Goal: Task Accomplishment & Management: Use online tool/utility

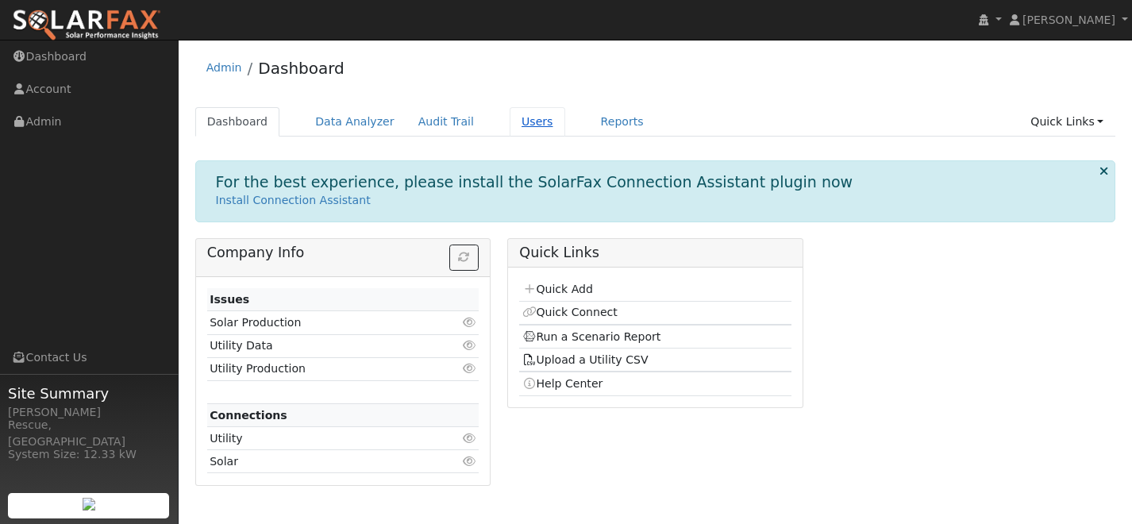
click at [516, 131] on link "Users" at bounding box center [538, 121] width 56 height 29
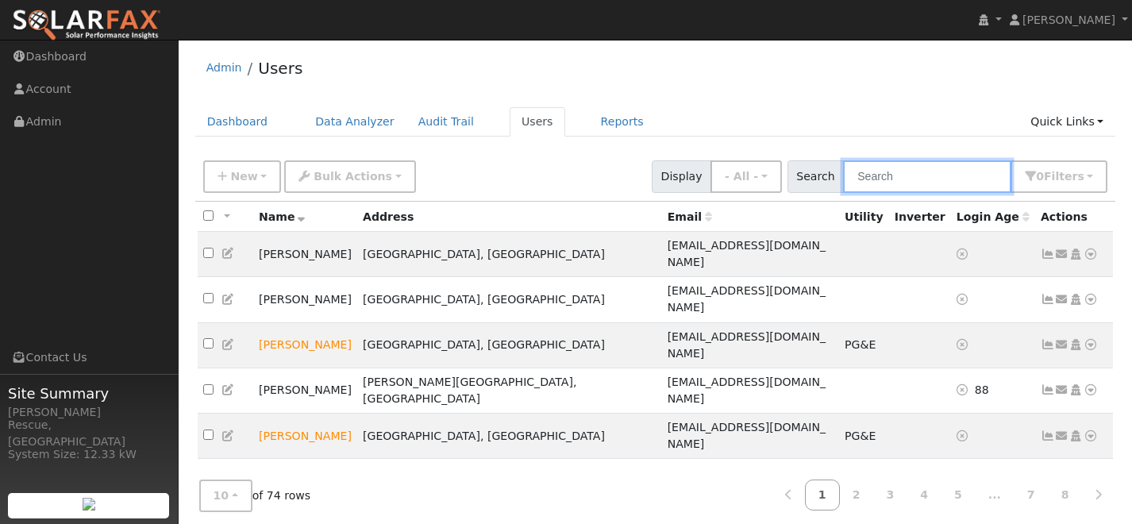
click at [889, 179] on input "text" at bounding box center [927, 176] width 168 height 33
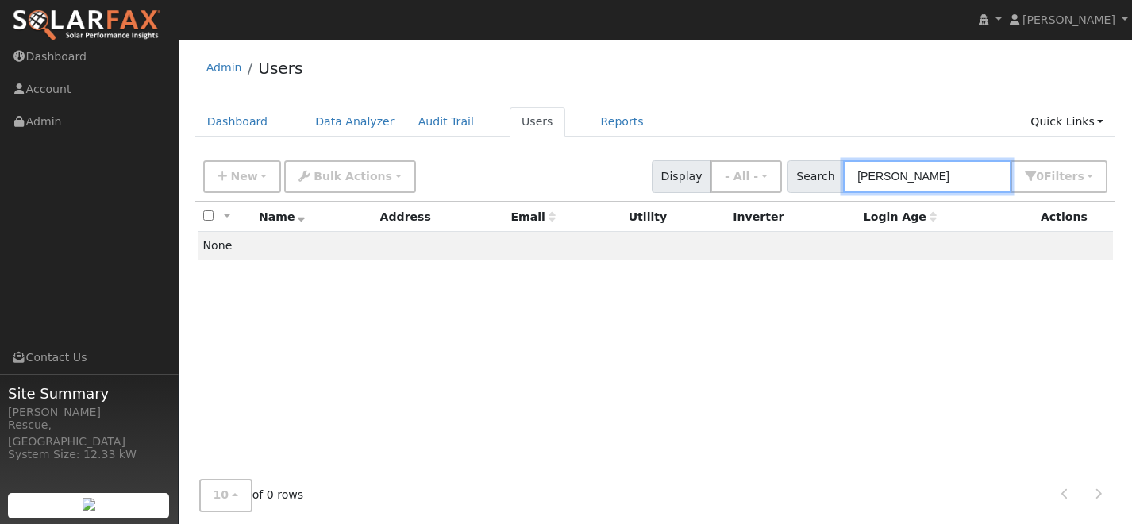
click at [889, 178] on input "chyna" at bounding box center [927, 176] width 168 height 33
click at [906, 184] on input "yna" at bounding box center [927, 176] width 168 height 33
type input "y"
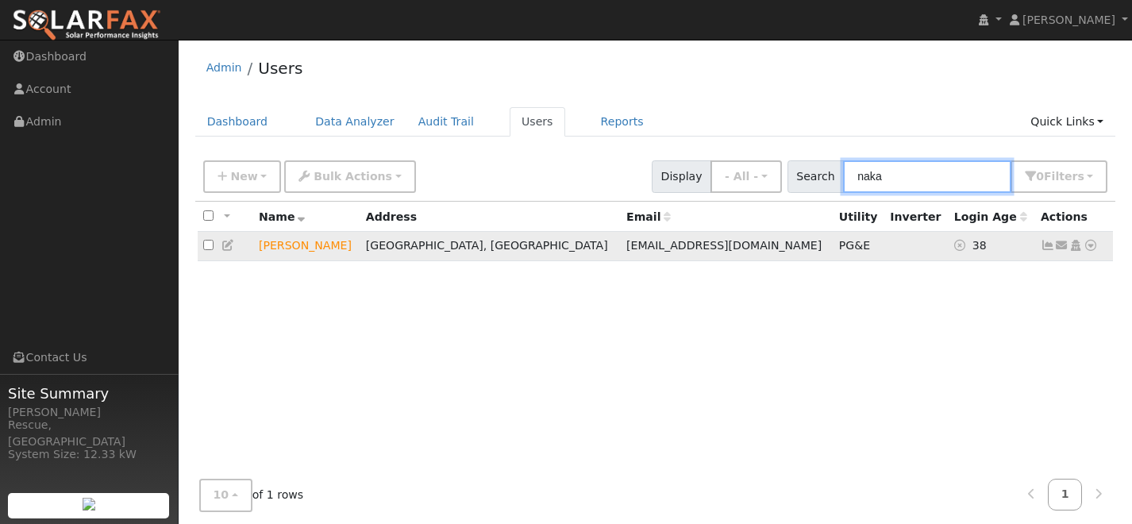
type input "naka"
click at [1095, 251] on icon at bounding box center [1090, 245] width 14 height 11
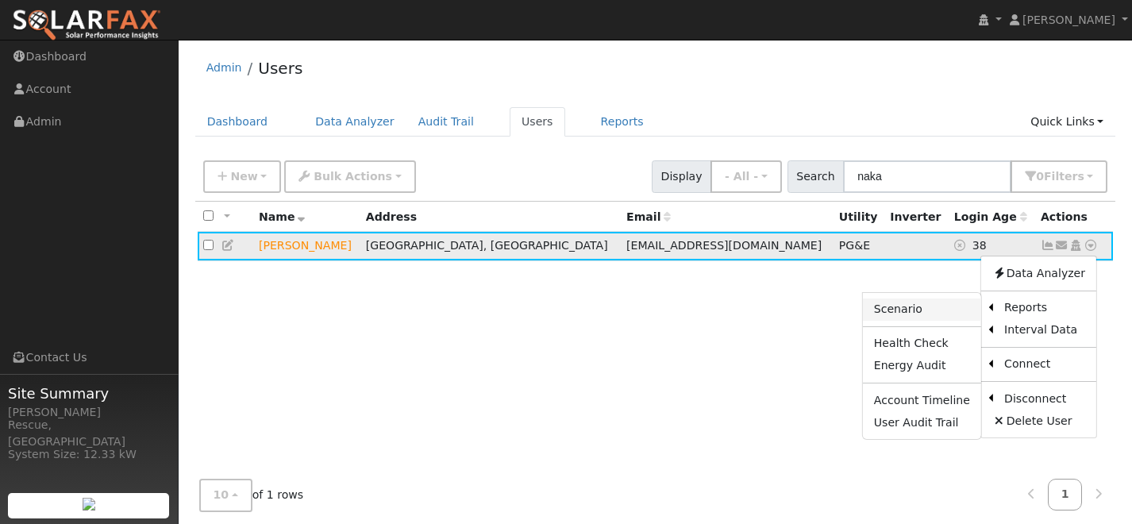
click at [914, 308] on link "Scenario" at bounding box center [922, 309] width 118 height 22
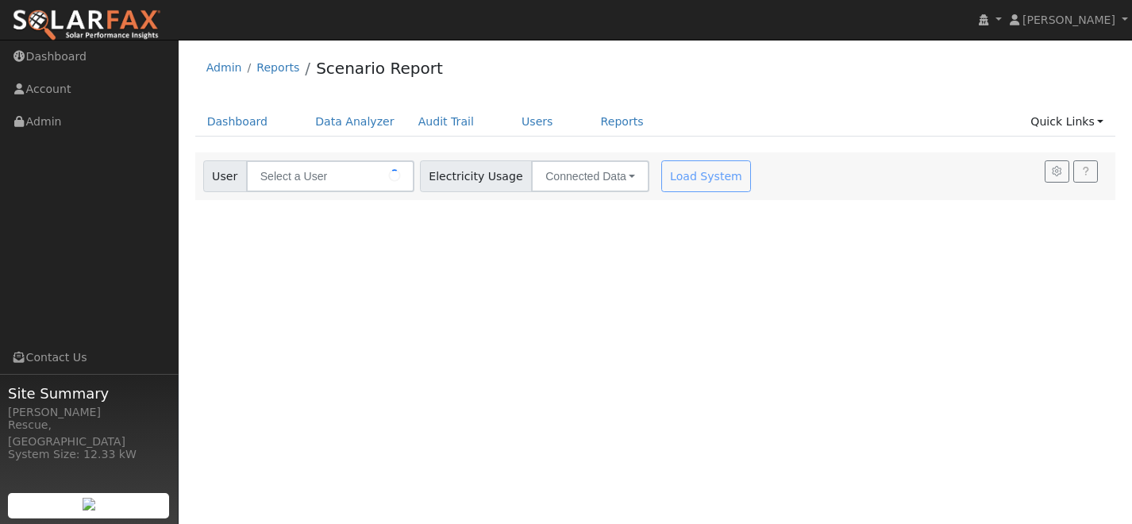
type input "[PERSON_NAME]"
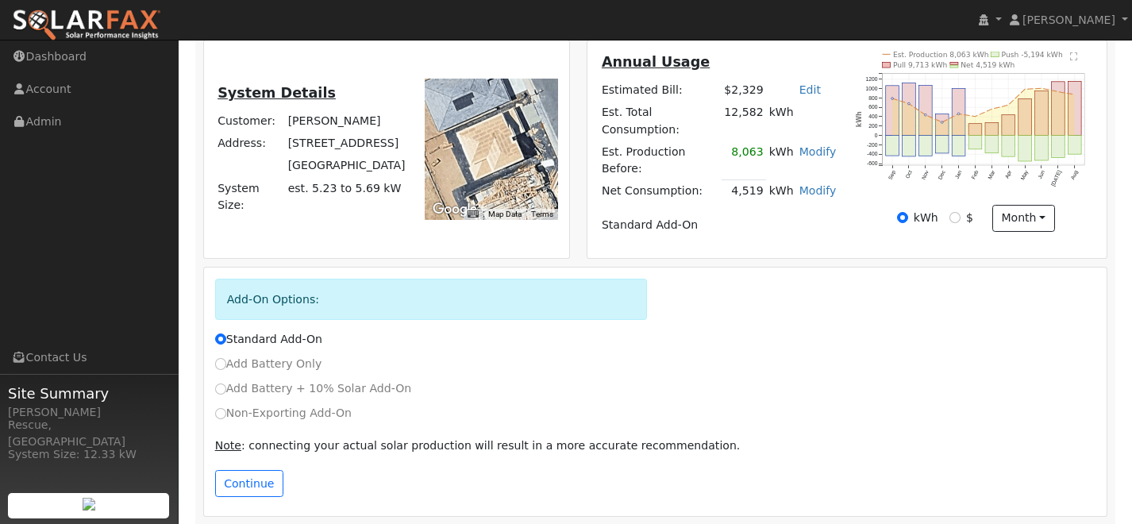
scroll to position [387, 0]
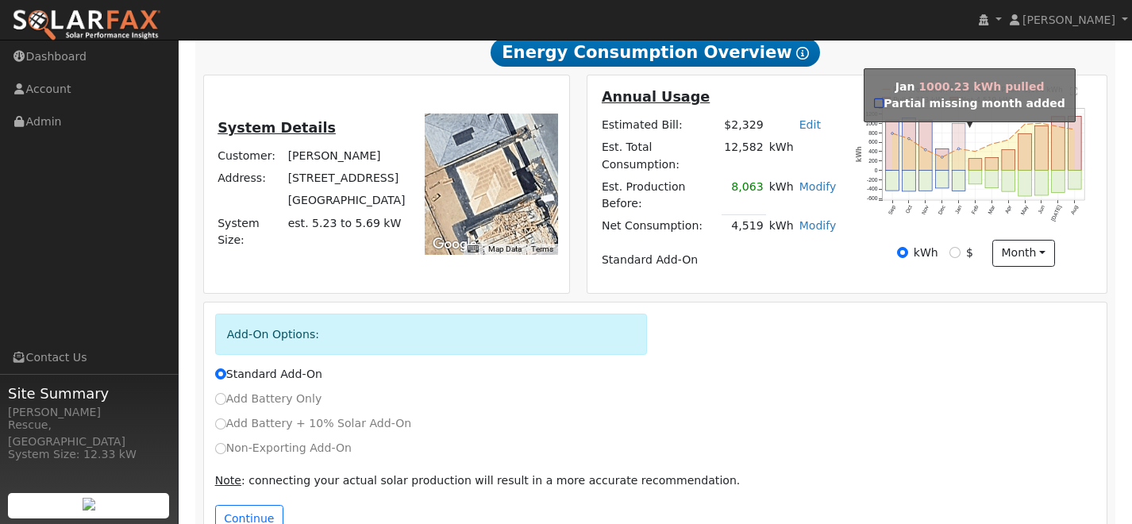
click at [957, 149] on rect "onclick=""" at bounding box center [958, 146] width 13 height 47
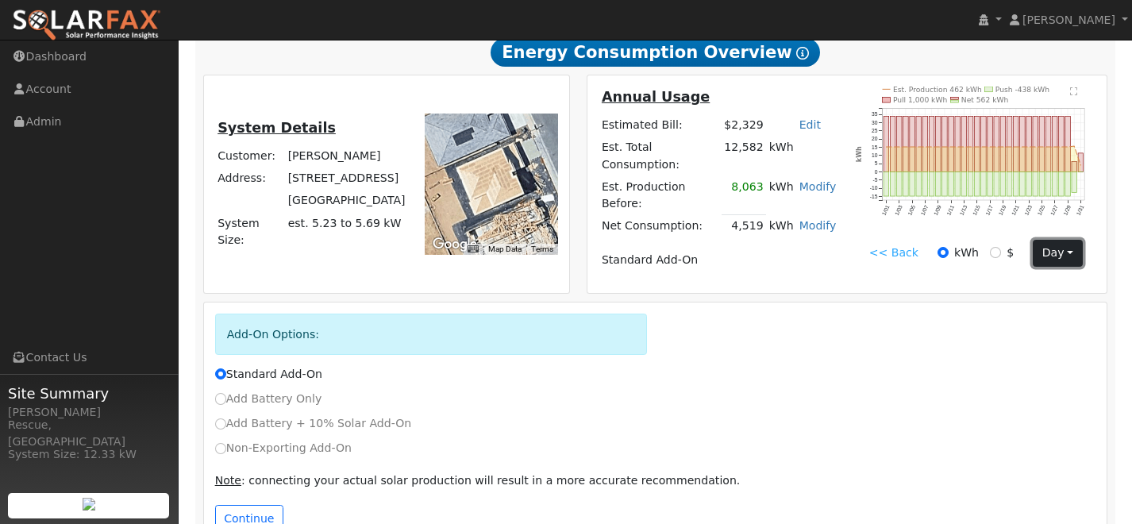
click at [1033, 255] on button "day" at bounding box center [1057, 253] width 49 height 27
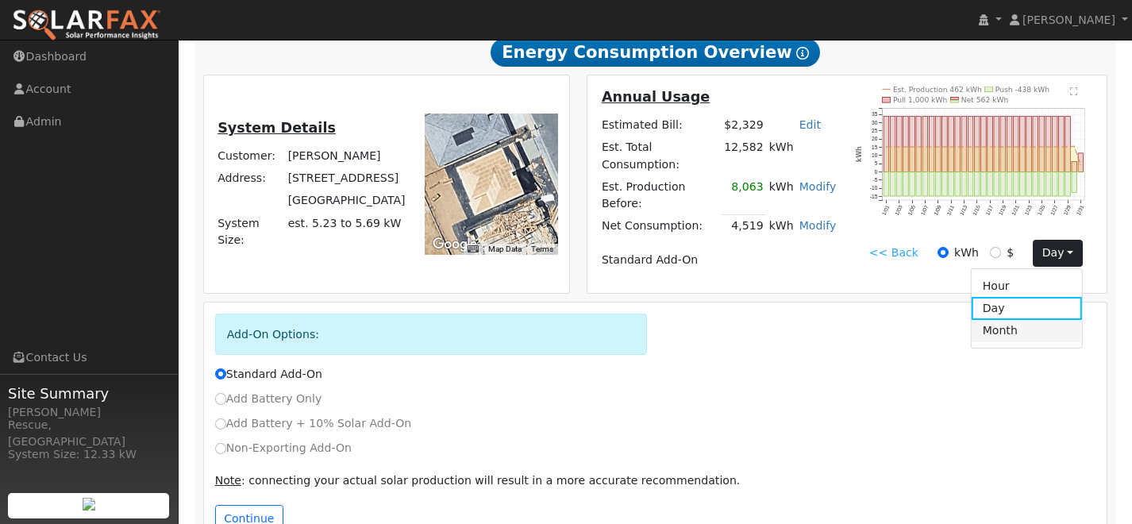
click at [1021, 340] on link "Month" at bounding box center [1026, 331] width 110 height 22
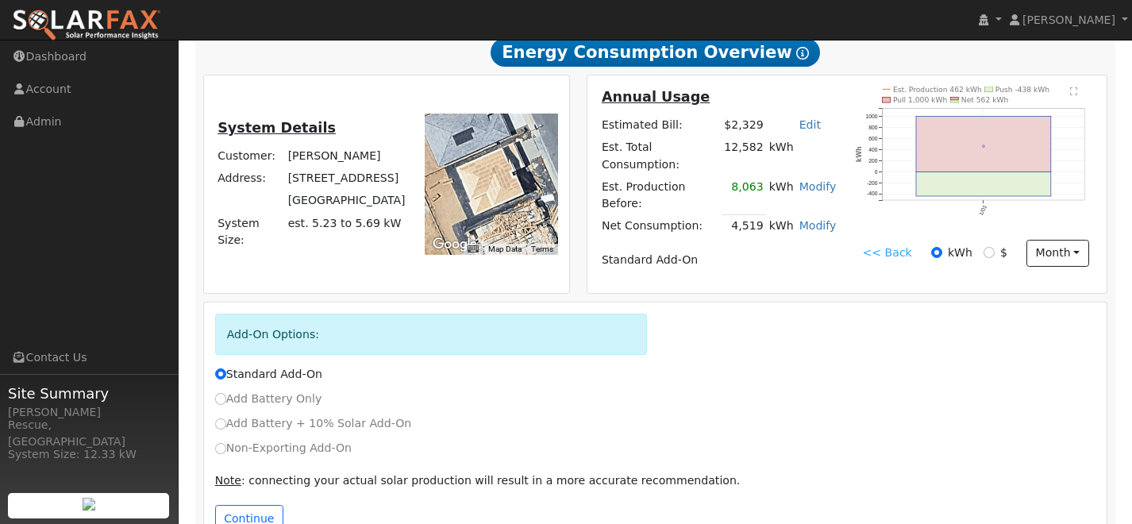
click at [895, 261] on link "<< Back" at bounding box center [887, 252] width 49 height 17
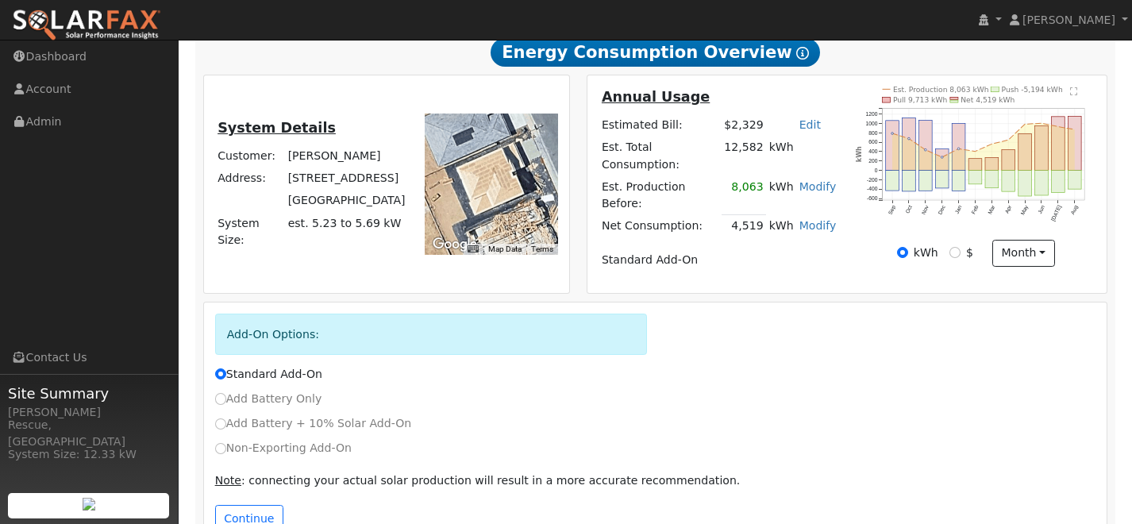
scroll to position [0, 0]
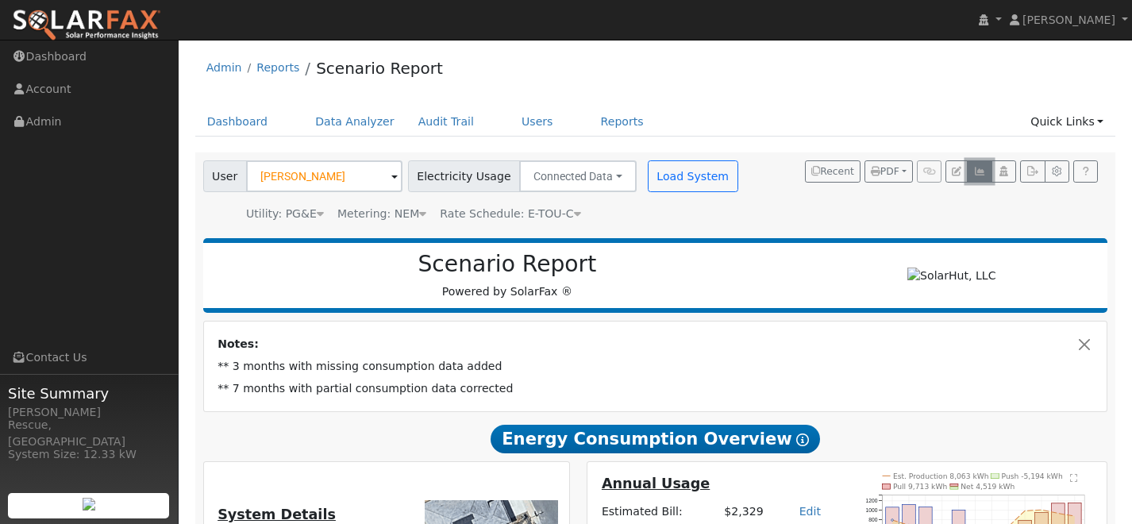
click at [976, 172] on icon "button" at bounding box center [979, 172] width 12 height 10
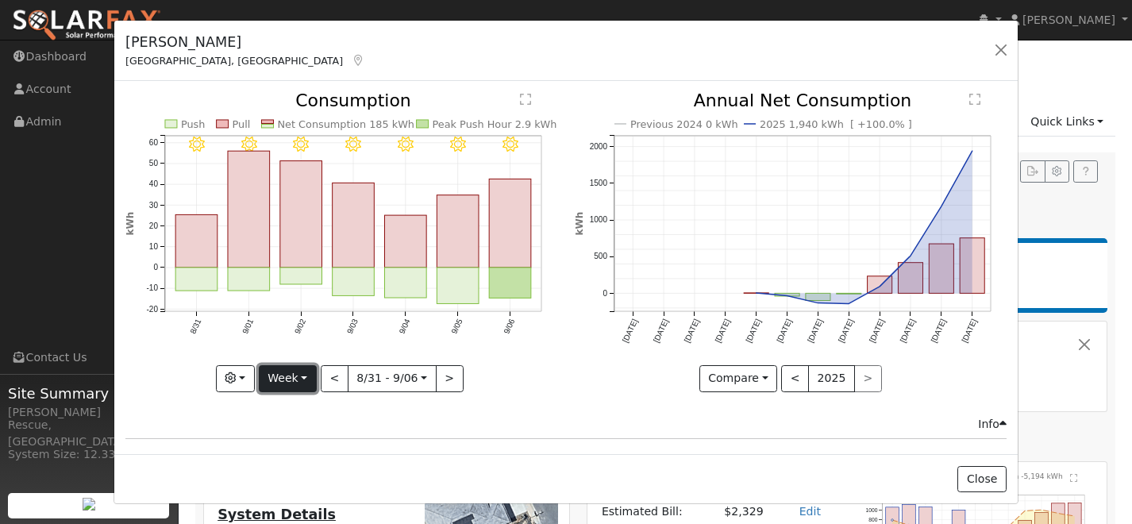
click at [308, 375] on button "Week" at bounding box center [288, 378] width 58 height 27
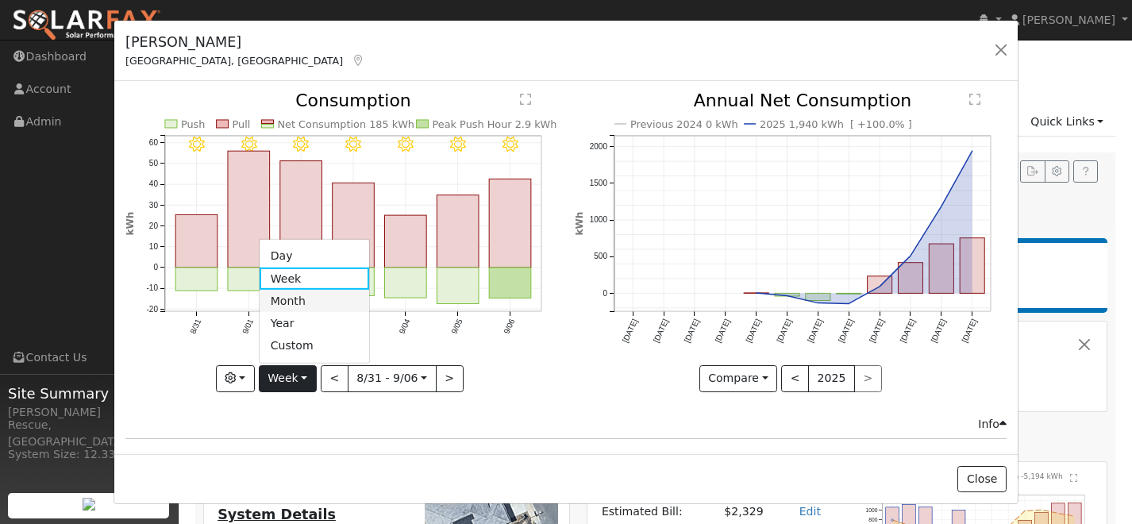
click at [301, 299] on link "Month" at bounding box center [315, 301] width 110 height 22
type input "2025-08-01"
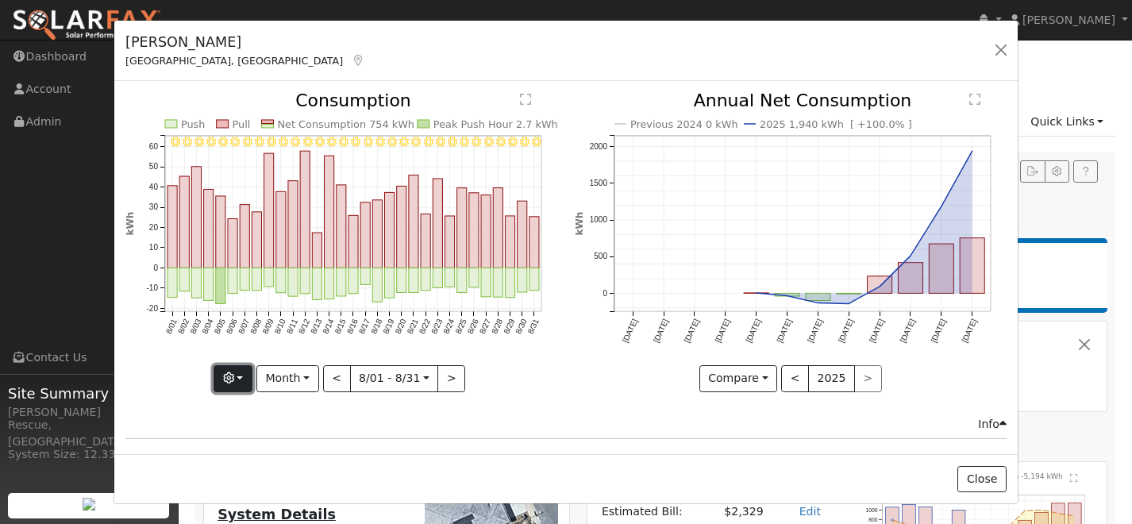
click at [245, 387] on button "button" at bounding box center [232, 378] width 39 height 27
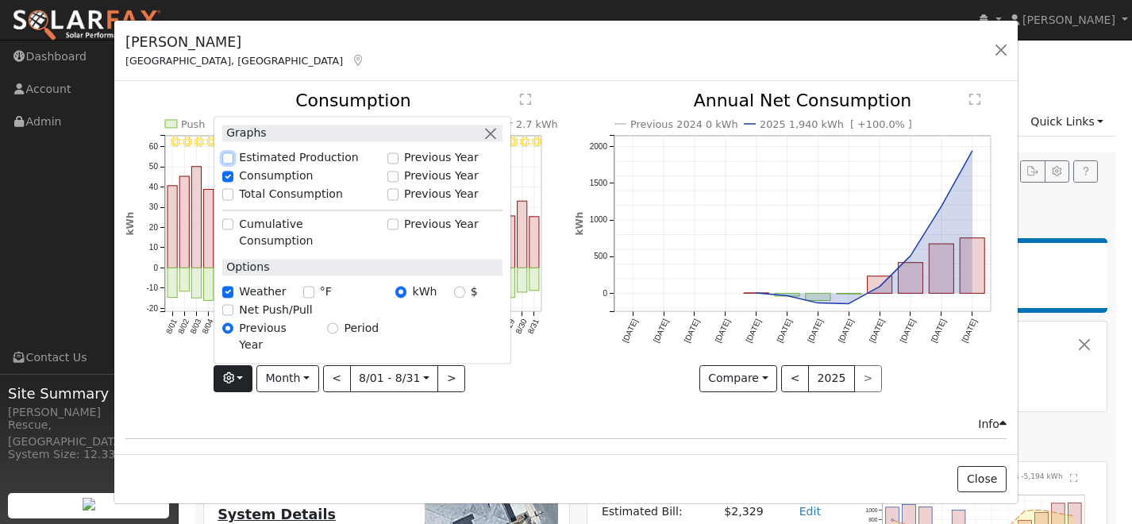
click at [231, 163] on input "Estimated Production" at bounding box center [227, 157] width 11 height 11
checkbox input "true"
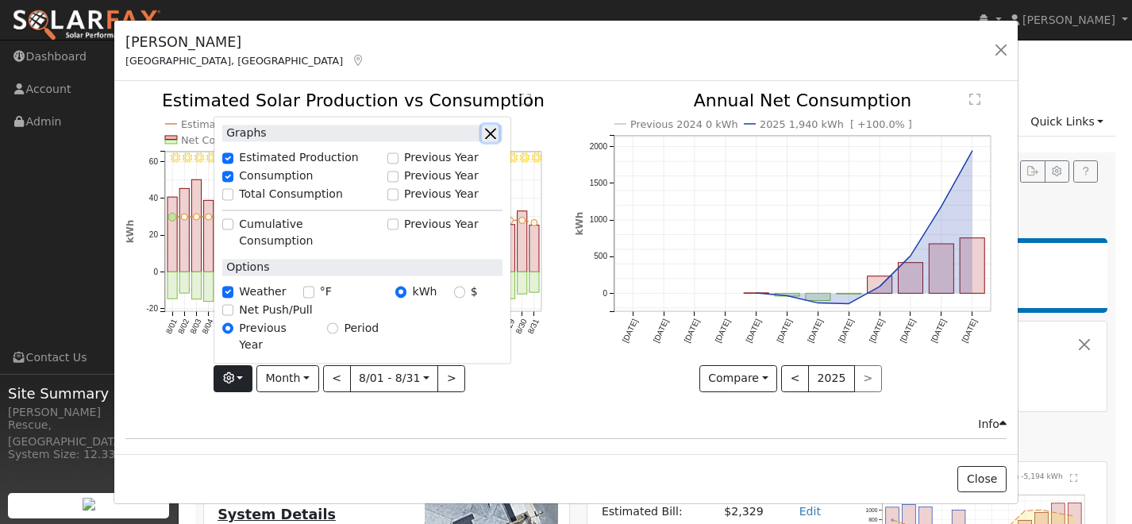
click at [498, 142] on button "button" at bounding box center [490, 133] width 17 height 17
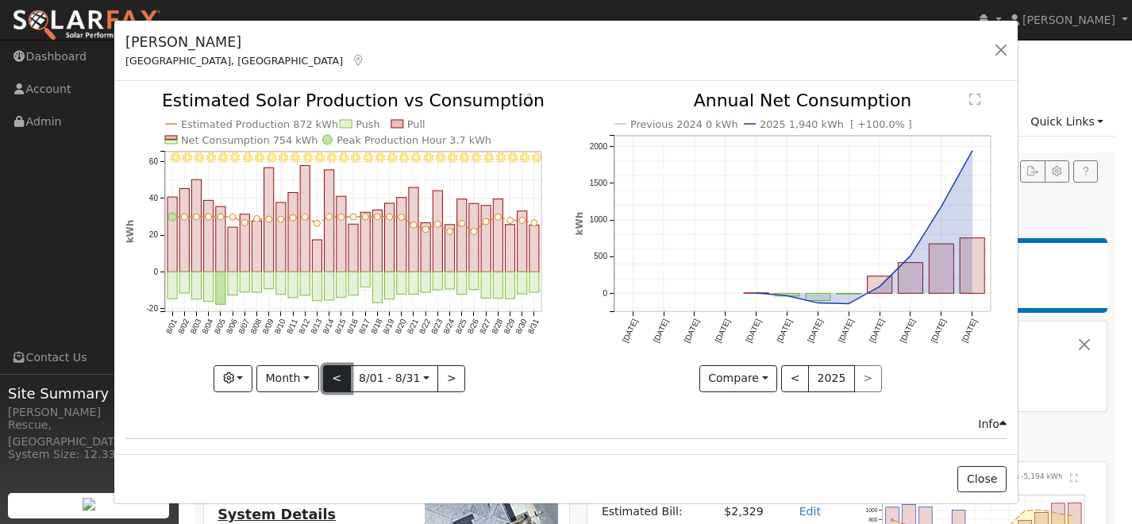
click at [337, 383] on button "<" at bounding box center [337, 378] width 28 height 27
type input "2025-07-01"
